Goal: Information Seeking & Learning: Learn about a topic

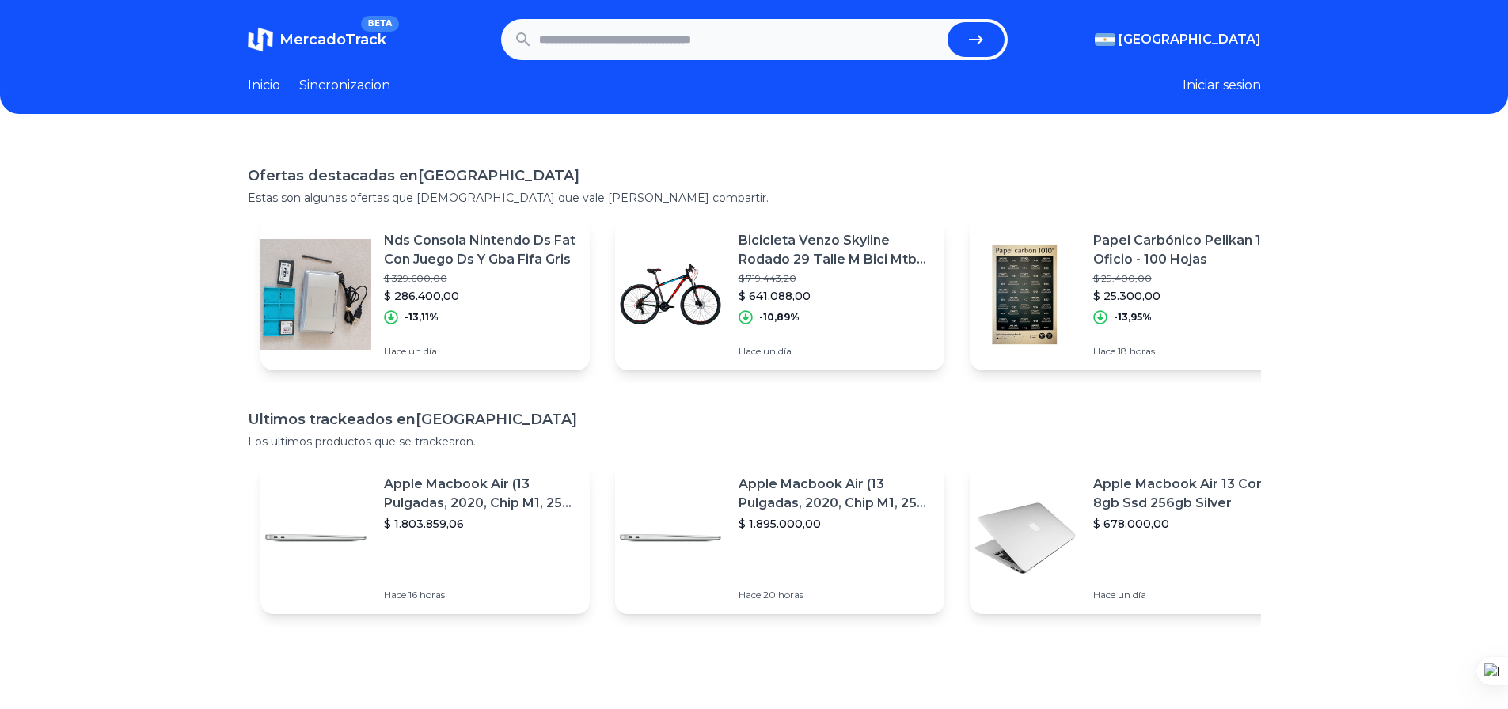
click at [541, 28] on form at bounding box center [754, 39] width 506 height 41
click at [563, 36] on input "text" at bounding box center [740, 39] width 402 height 35
click at [802, 243] on p "Bicicleta Venzo Skyline Rodado 29 Talle M Bici Mtb 21 Vel" at bounding box center [834, 250] width 193 height 38
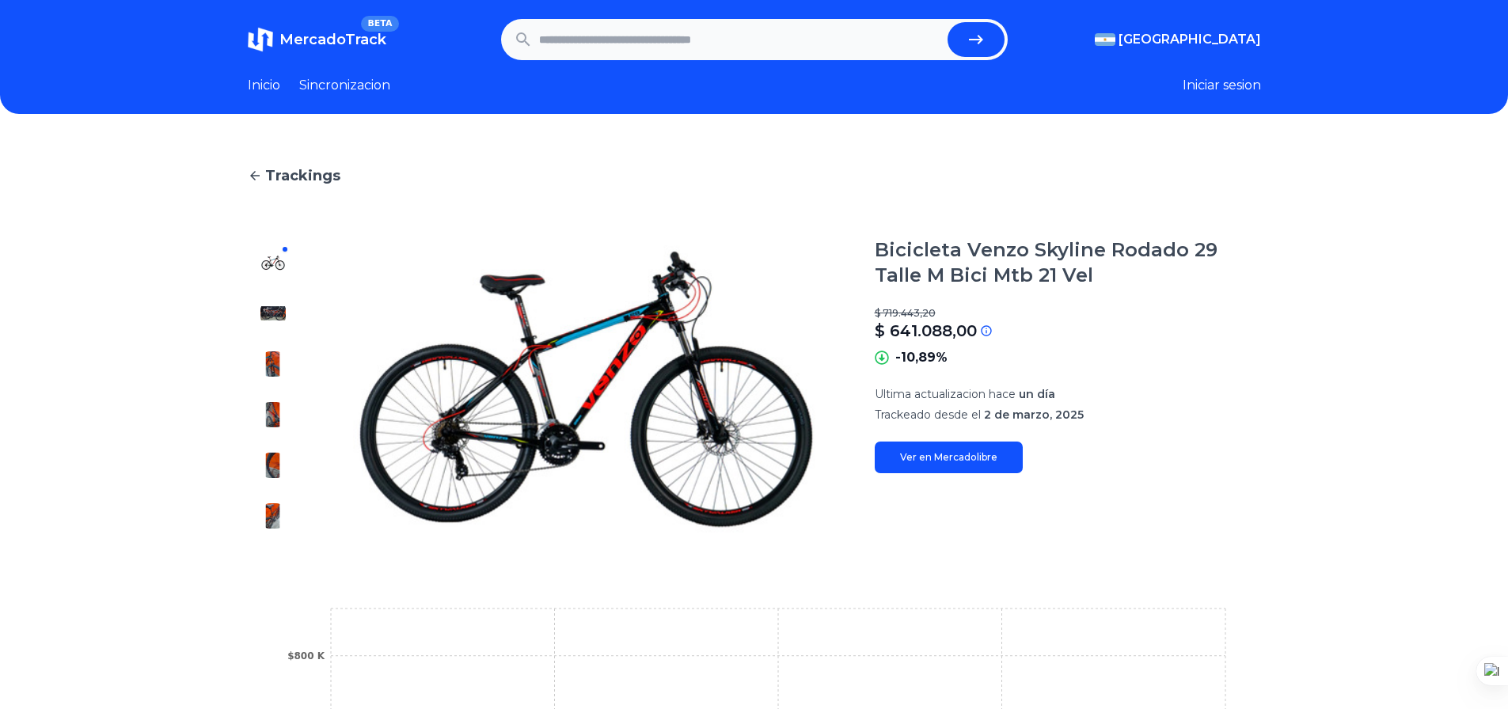
click at [283, 368] on img at bounding box center [272, 363] width 25 height 25
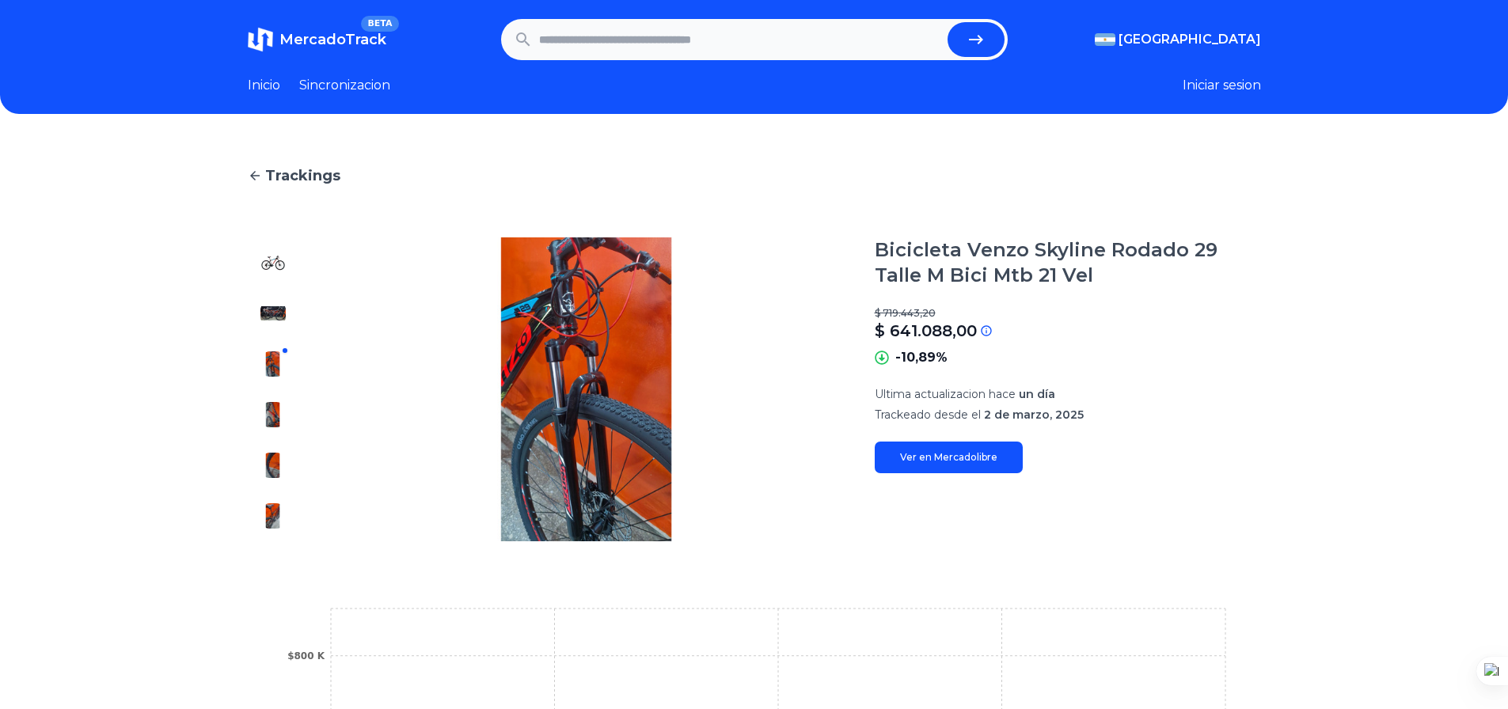
click at [286, 407] on img at bounding box center [272, 414] width 25 height 25
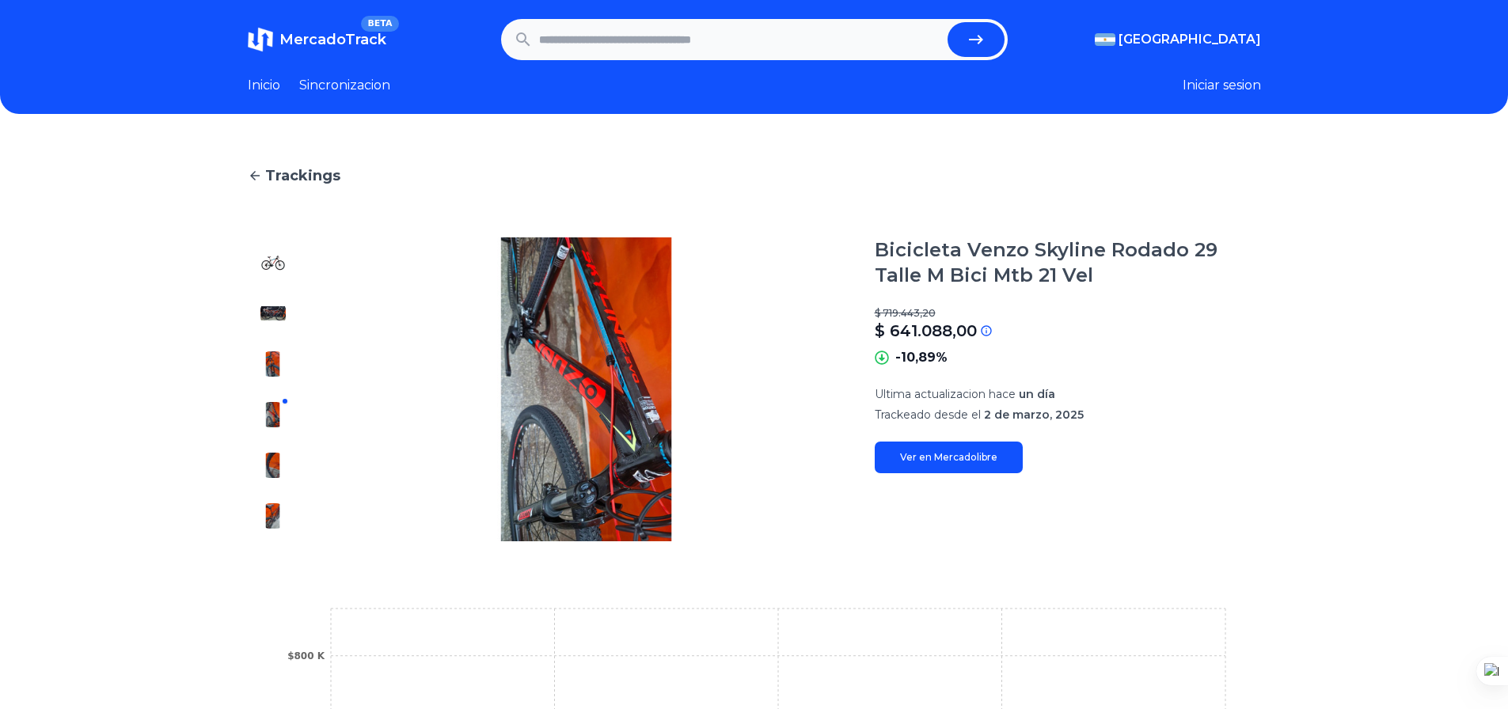
click at [277, 453] on img at bounding box center [272, 465] width 25 height 25
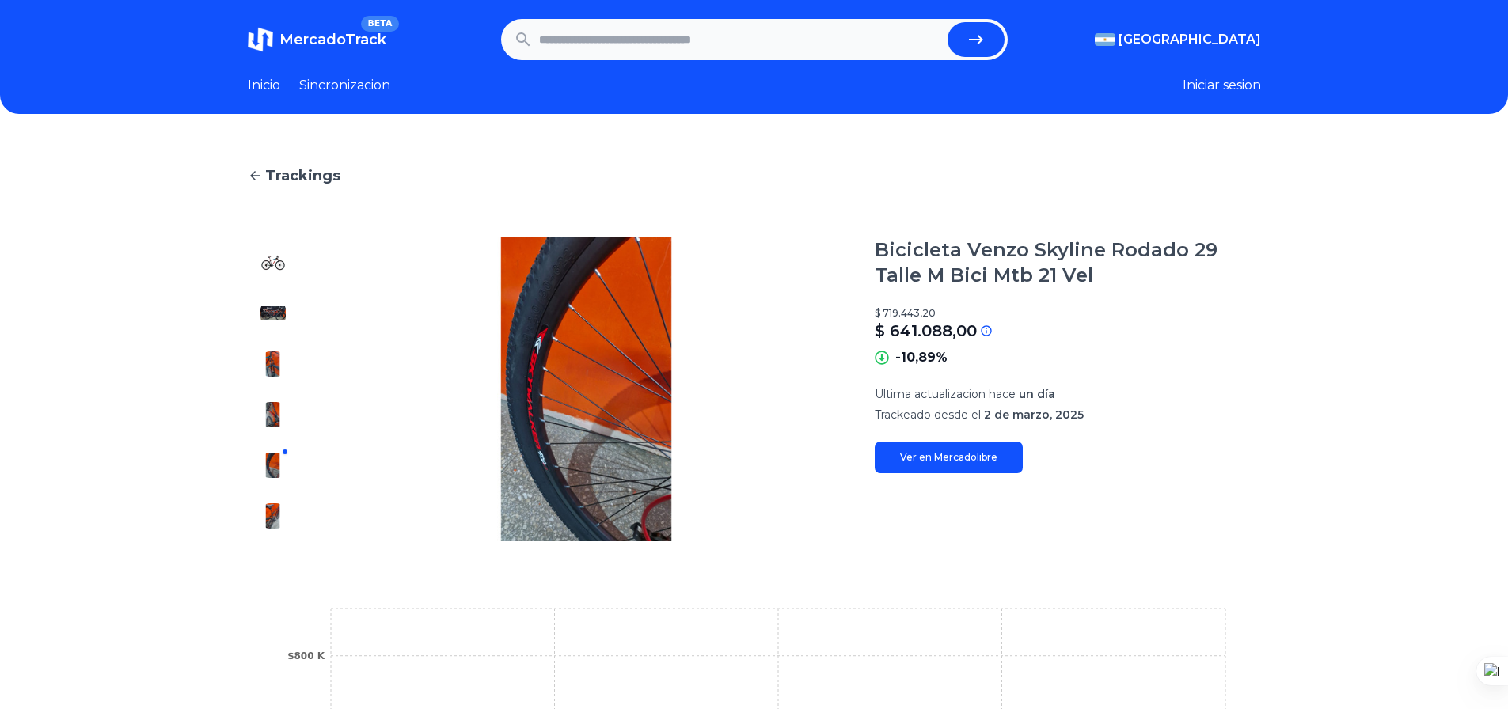
click at [282, 509] on img at bounding box center [272, 515] width 25 height 25
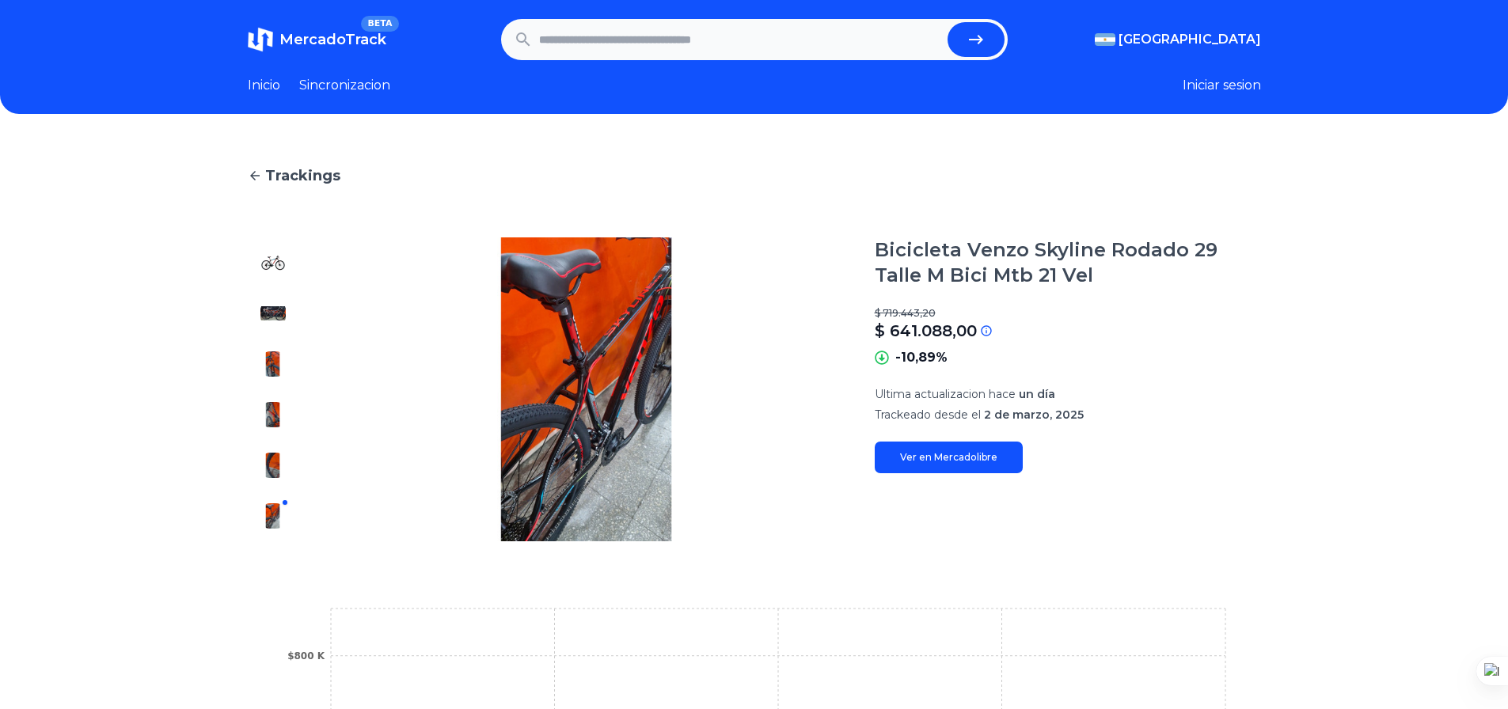
click at [969, 458] on link "Ver en Mercadolibre" at bounding box center [948, 458] width 148 height 32
